Goal: Task Accomplishment & Management: Manage account settings

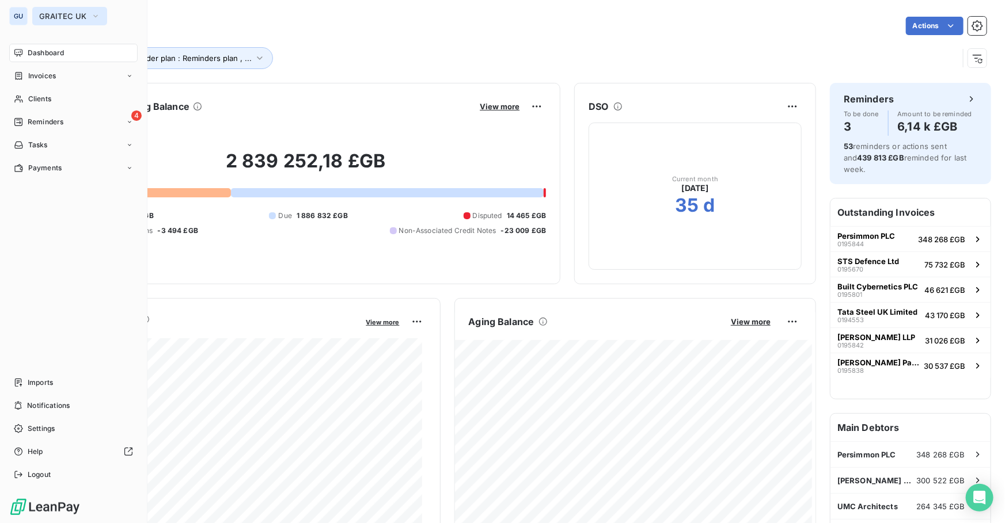
click at [51, 12] on span "GRAITEC UK" at bounding box center [62, 16] width 47 height 9
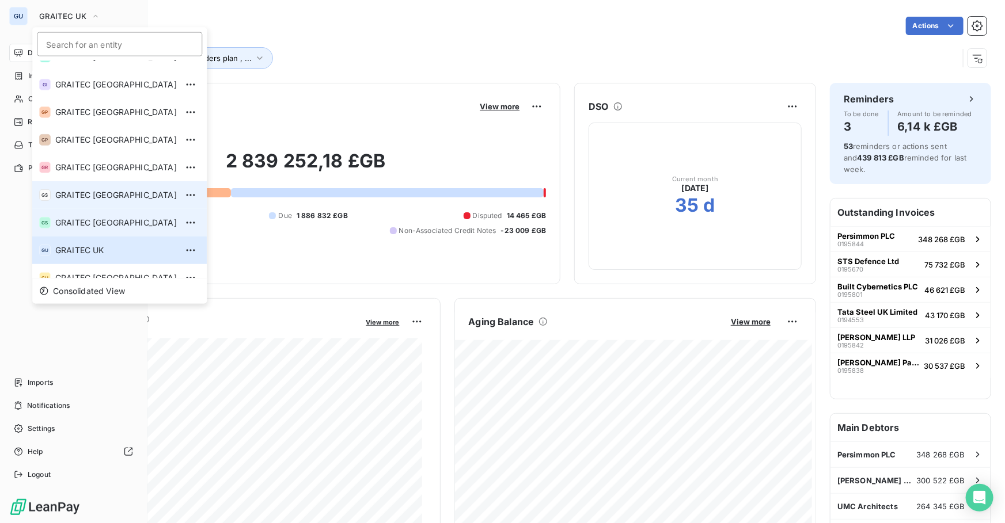
scroll to position [114, 0]
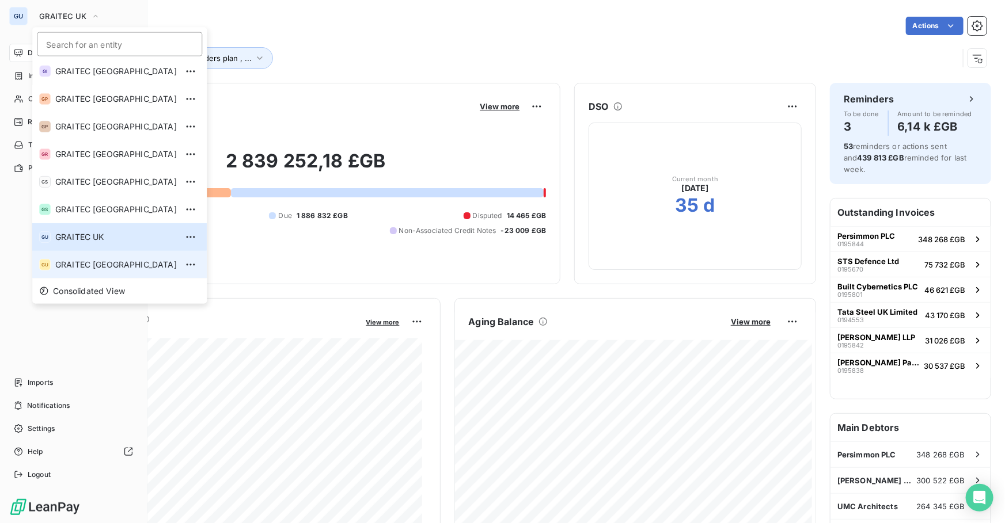
click at [86, 259] on span "GRAITEC [GEOGRAPHIC_DATA]" at bounding box center [116, 265] width 122 height 12
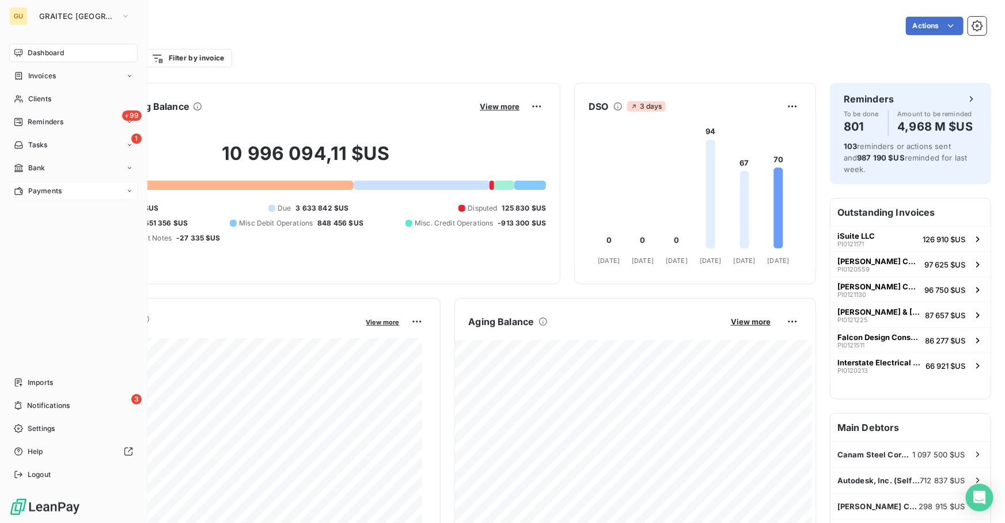
click at [38, 186] on span "Payments" at bounding box center [44, 191] width 33 height 10
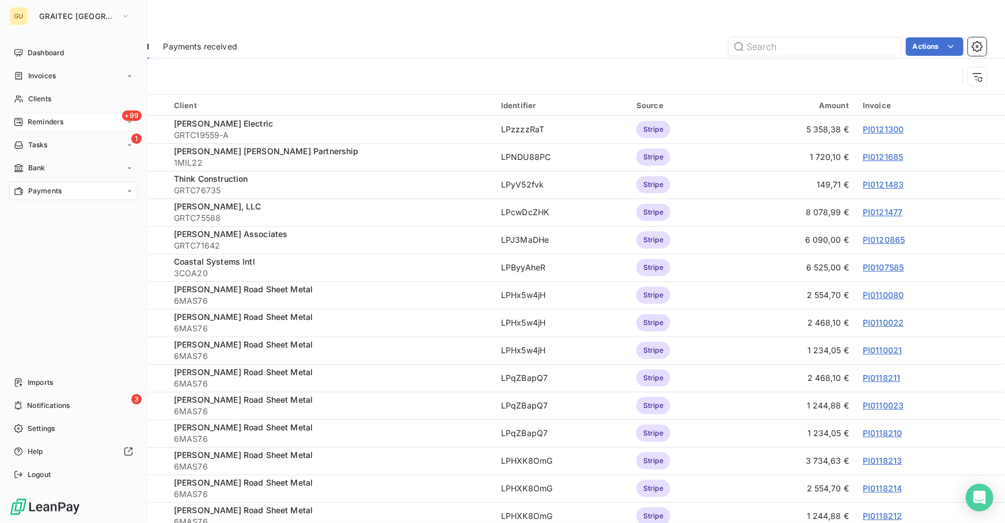
click at [55, 116] on div "+99 Reminders" at bounding box center [73, 122] width 128 height 18
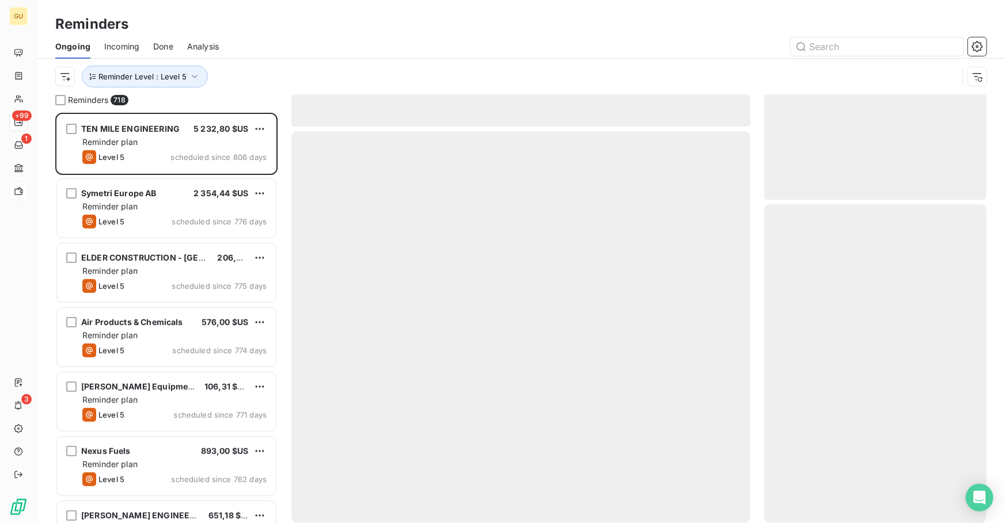
scroll to position [403, 214]
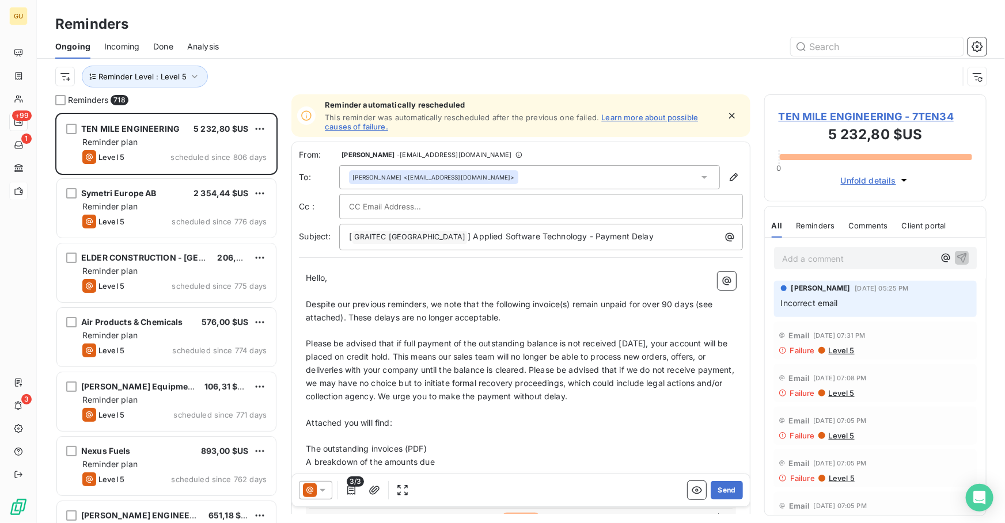
click at [164, 45] on span "Done" at bounding box center [163, 47] width 20 height 12
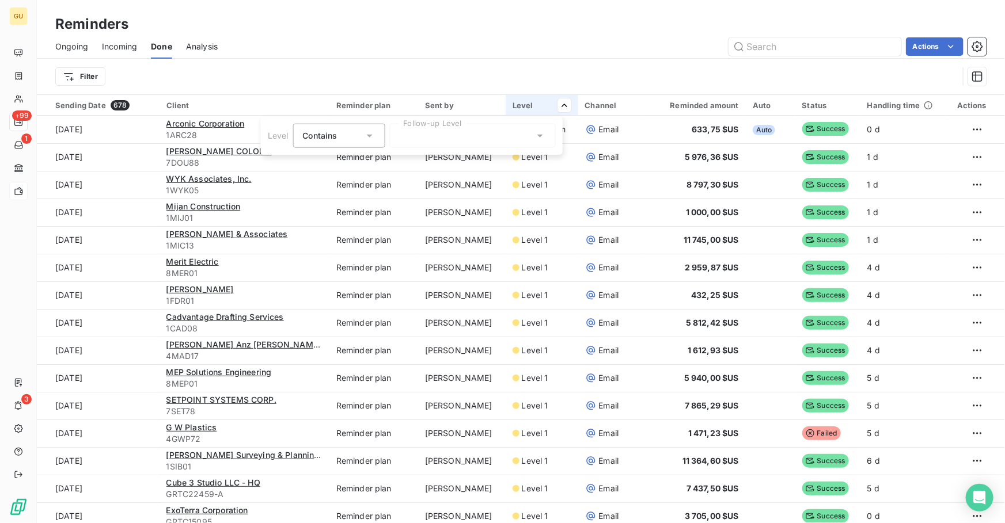
click at [522, 136] on div at bounding box center [472, 136] width 166 height 24
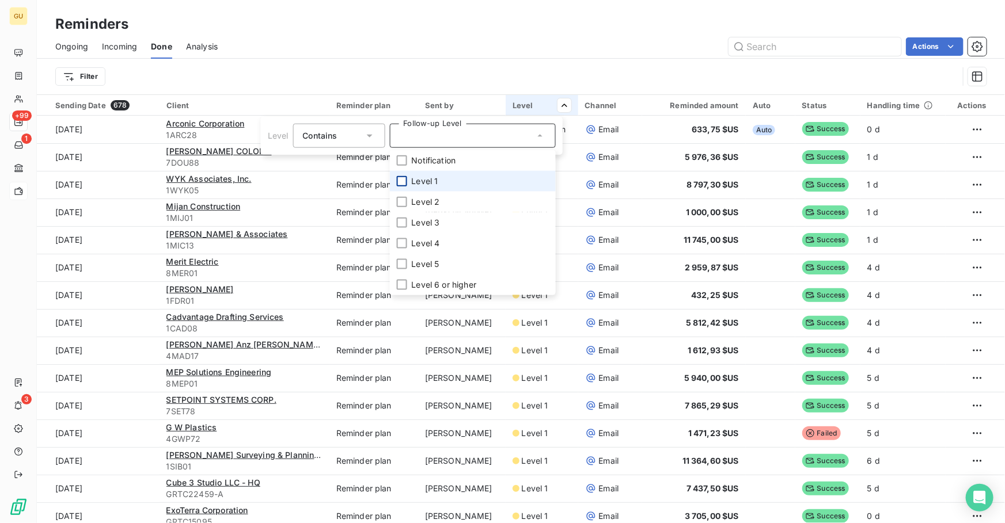
click at [400, 179] on div at bounding box center [401, 181] width 10 height 10
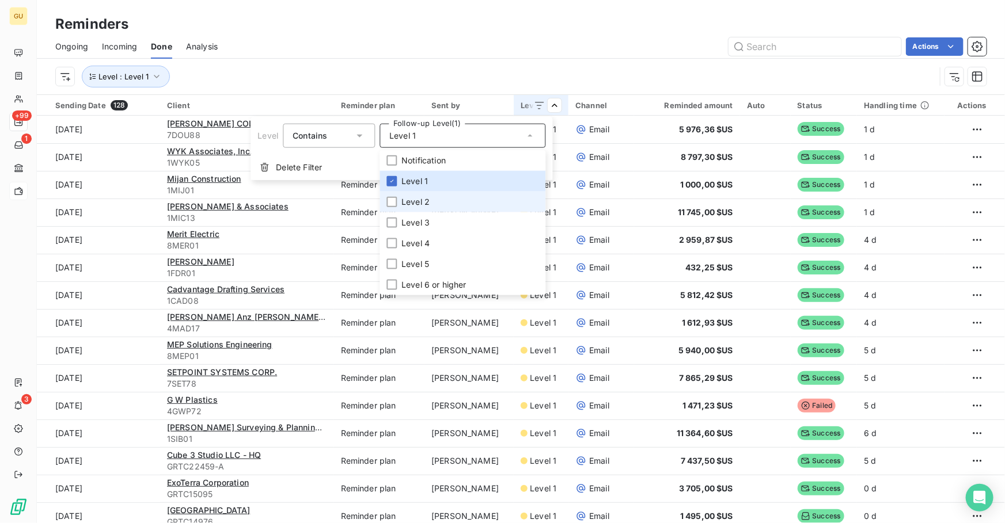
click at [389, 207] on li "Level 2" at bounding box center [462, 202] width 166 height 21
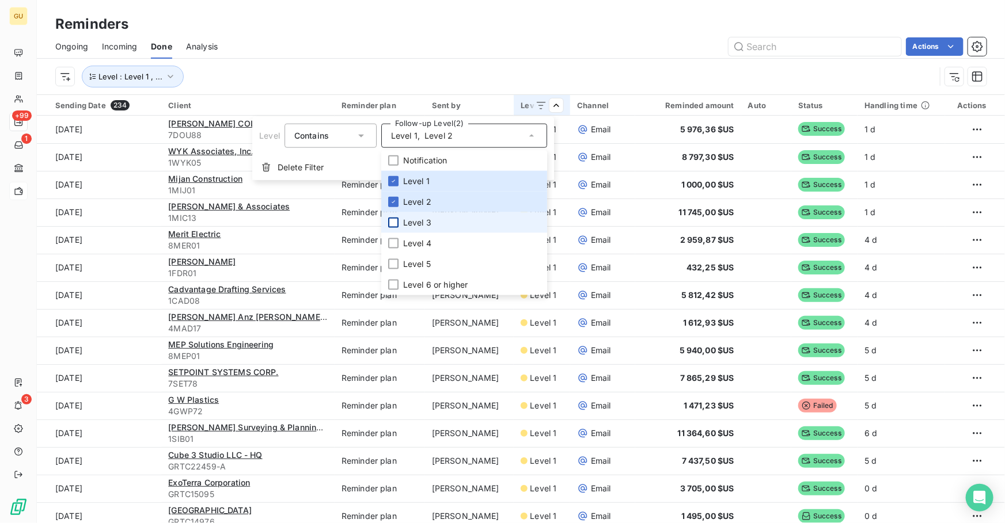
click at [390, 227] on div at bounding box center [393, 223] width 10 height 10
click at [414, 42] on html "GU +99 1 3 Reminders Ongoing Incoming Done Analysis Actions Level : Level 1 , .…" at bounding box center [502, 261] width 1005 height 523
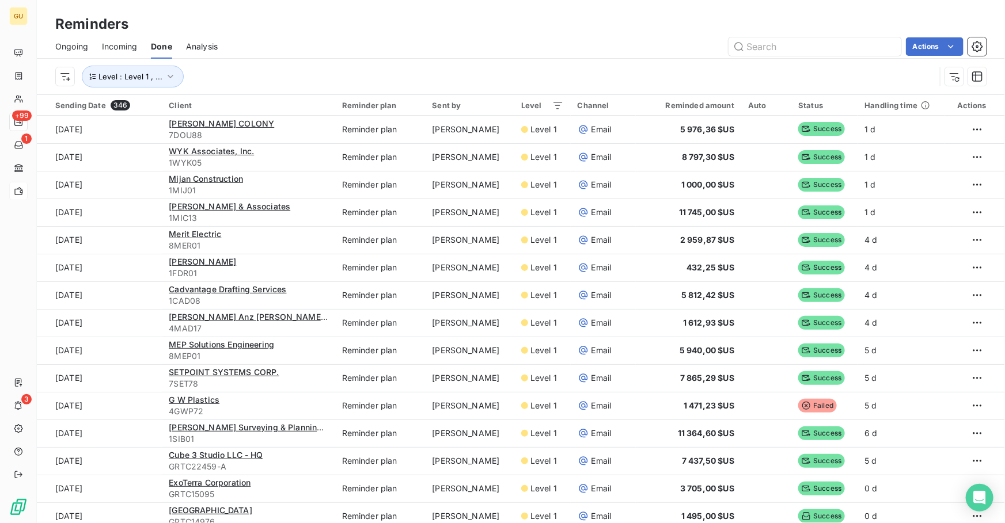
click at [112, 50] on span "Incoming" at bounding box center [119, 47] width 35 height 12
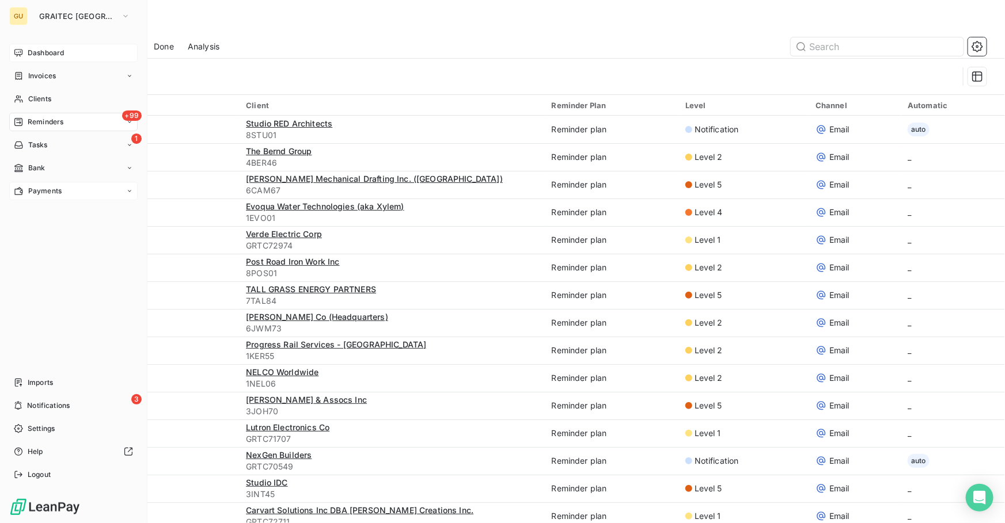
click at [42, 49] on span "Dashboard" at bounding box center [46, 53] width 36 height 10
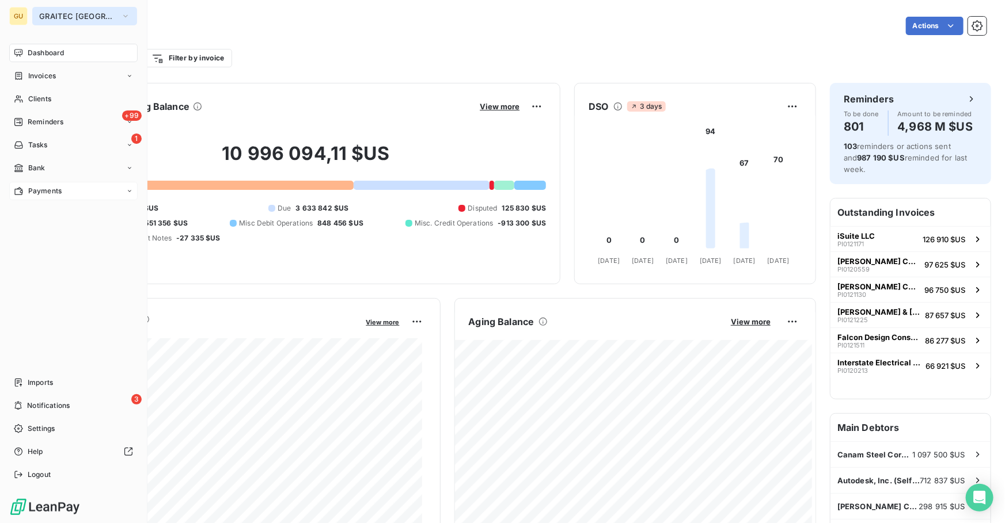
click at [69, 12] on span "GRAITEC [GEOGRAPHIC_DATA]" at bounding box center [77, 16] width 77 height 9
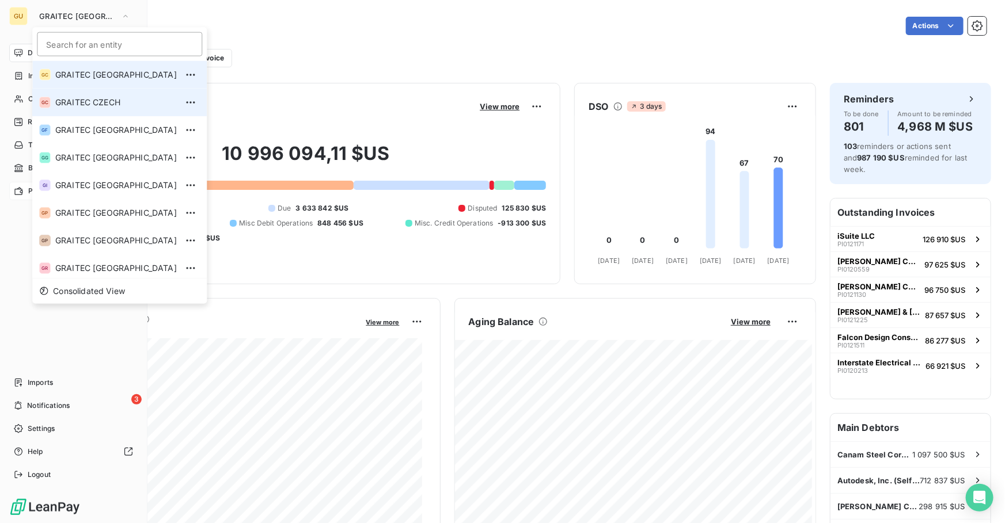
click at [103, 83] on li "GC GRAITEC [GEOGRAPHIC_DATA]" at bounding box center [119, 75] width 174 height 28
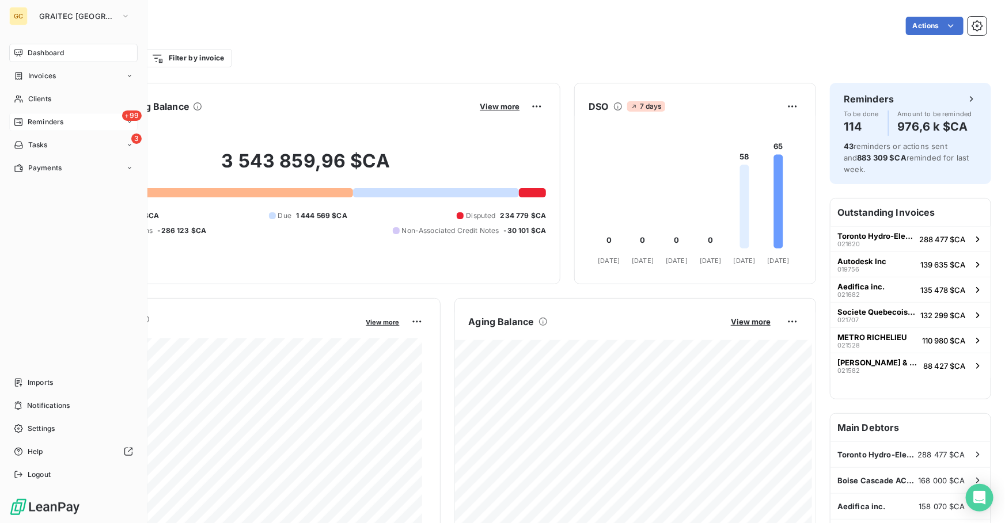
click at [51, 118] on span "Reminders" at bounding box center [46, 122] width 36 height 10
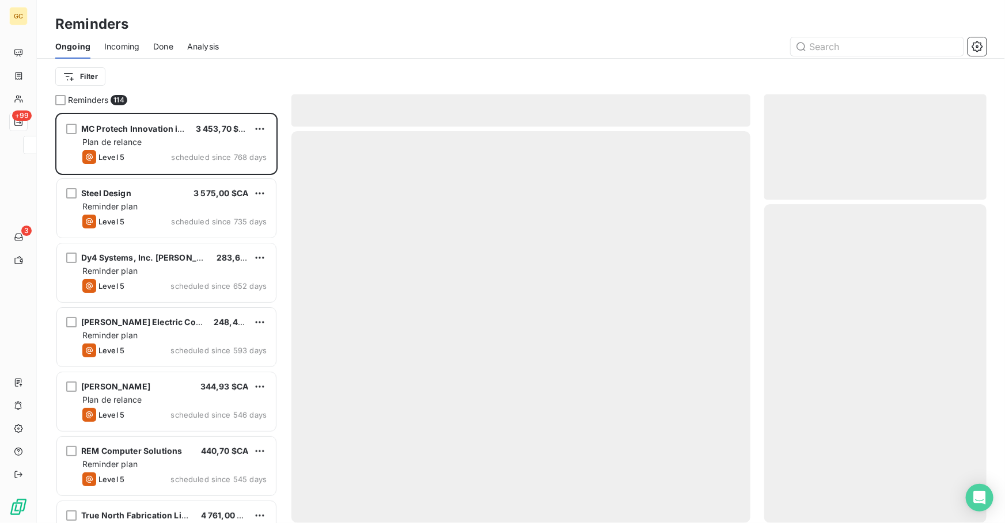
scroll to position [403, 214]
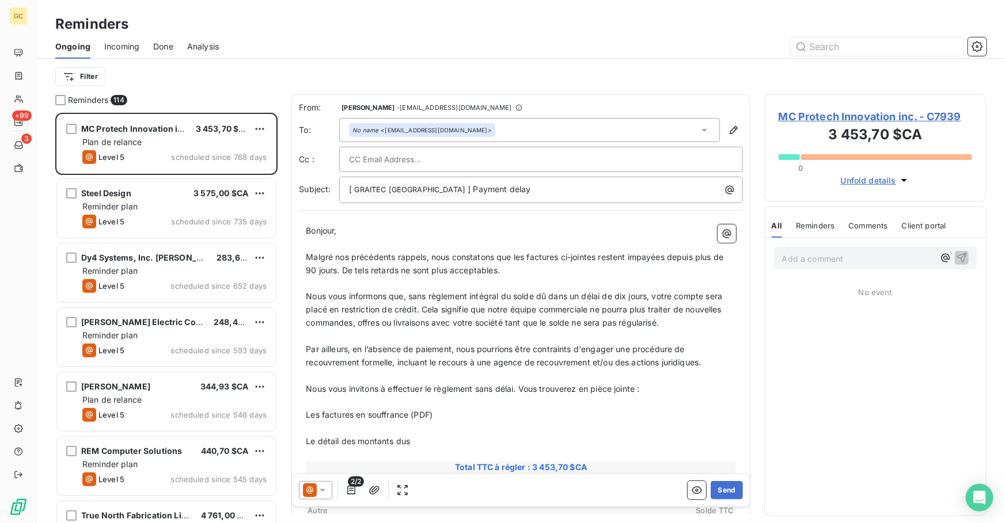
click at [158, 46] on span "Done" at bounding box center [163, 47] width 20 height 12
